Goal: Task Accomplishment & Management: Complete application form

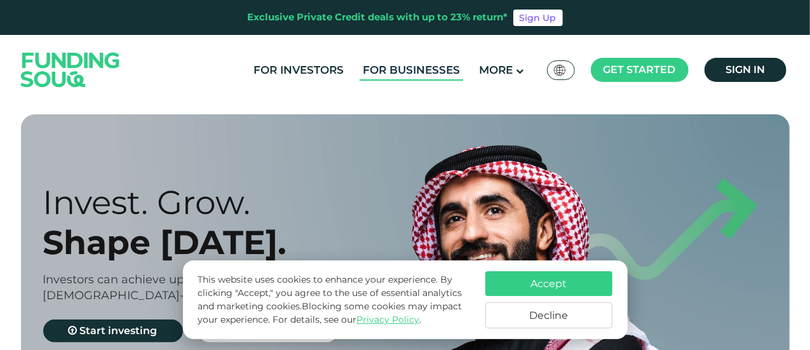
click at [432, 72] on link "For Businesses" at bounding box center [412, 70] width 104 height 21
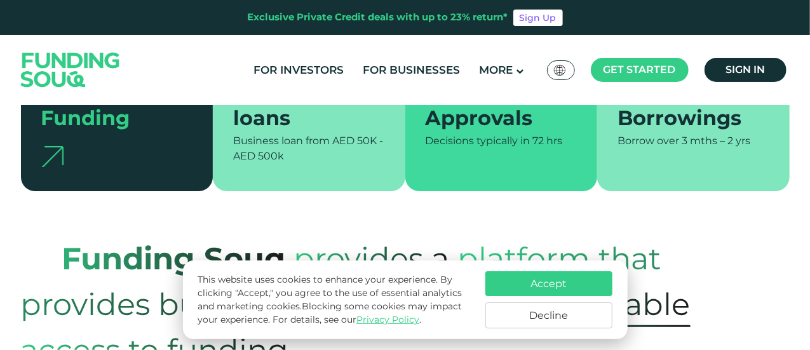
scroll to position [154, 0]
